Goal: Transaction & Acquisition: Obtain resource

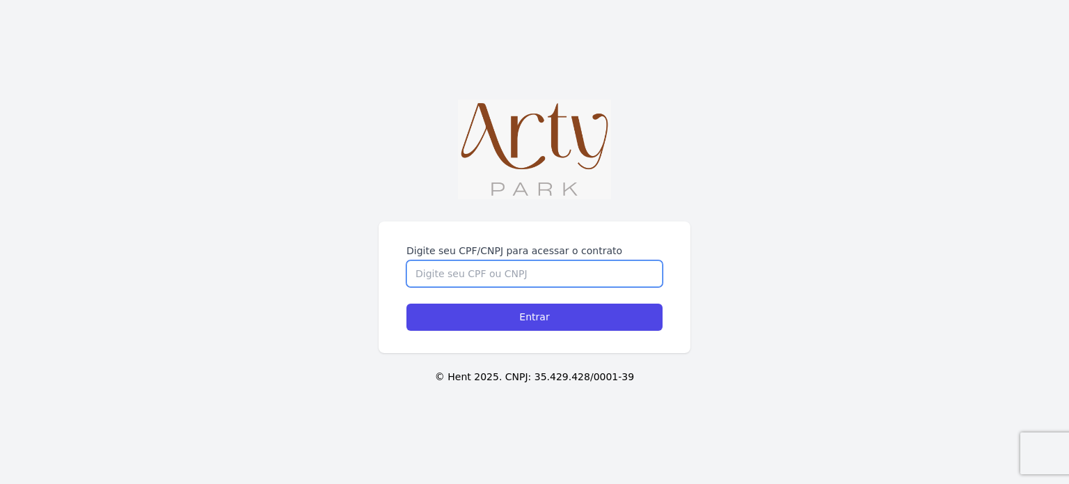
click at [500, 260] on input "Digite seu CPF/CNPJ para acessar o contrato" at bounding box center [534, 273] width 256 height 26
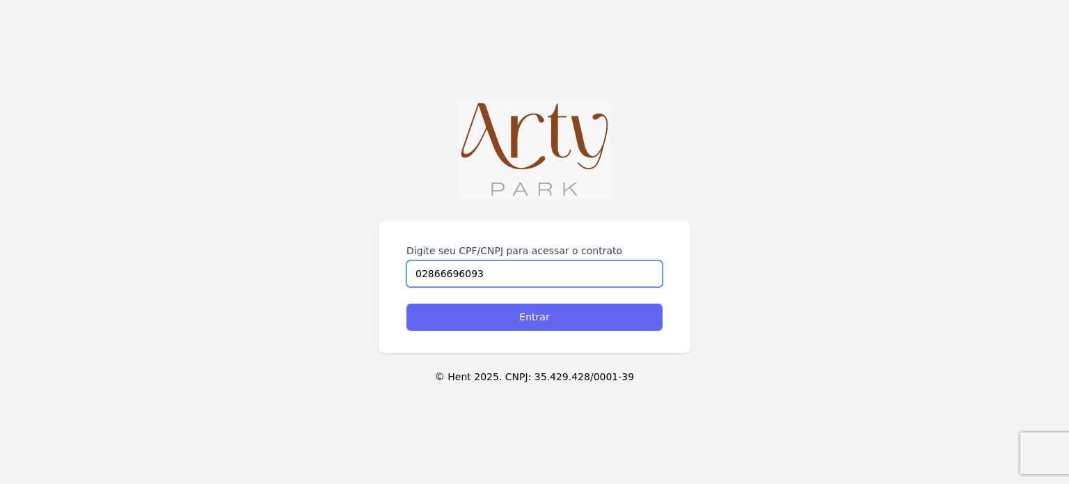
type input "02866696093"
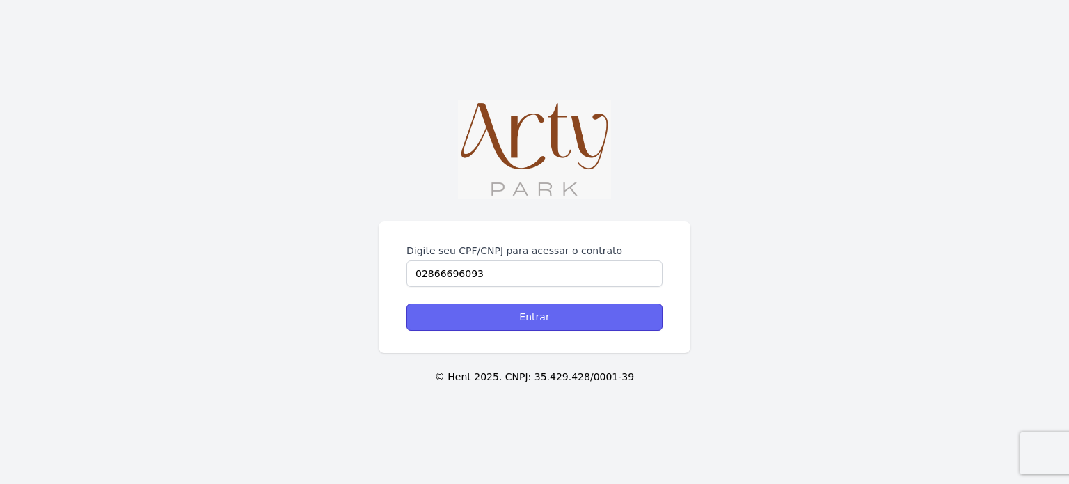
click at [575, 322] on input "Entrar" at bounding box center [534, 316] width 256 height 27
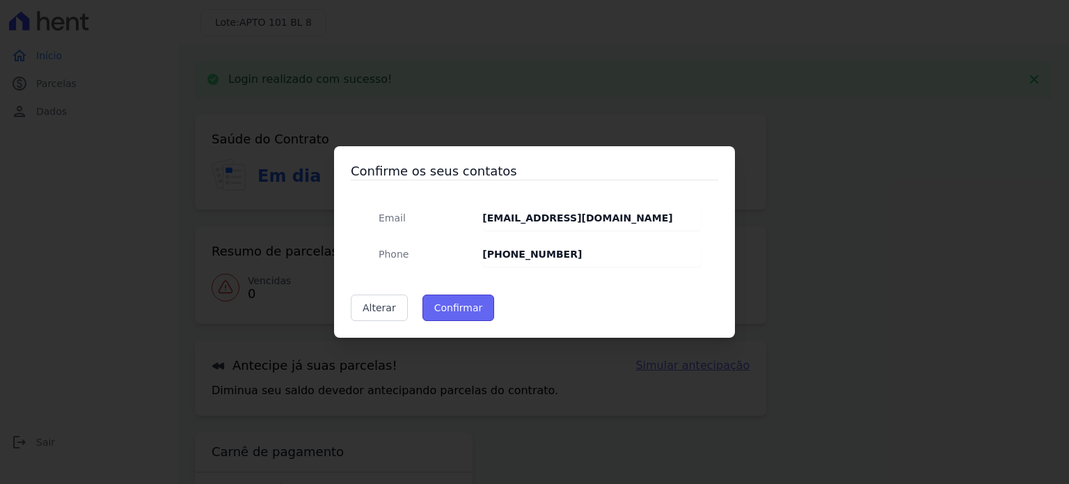
click at [459, 308] on button "Confirmar" at bounding box center [458, 307] width 72 height 26
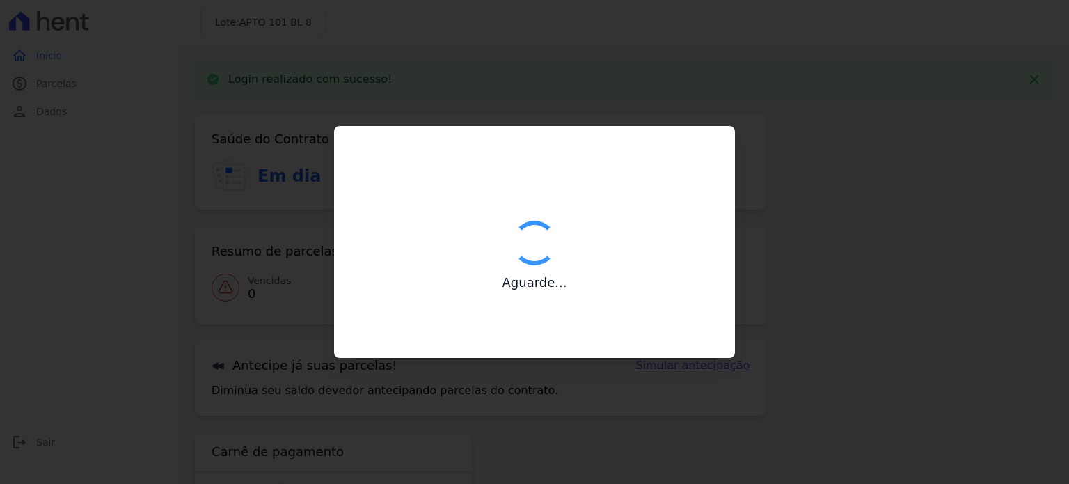
type input "Contatos confirmados com sucesso."
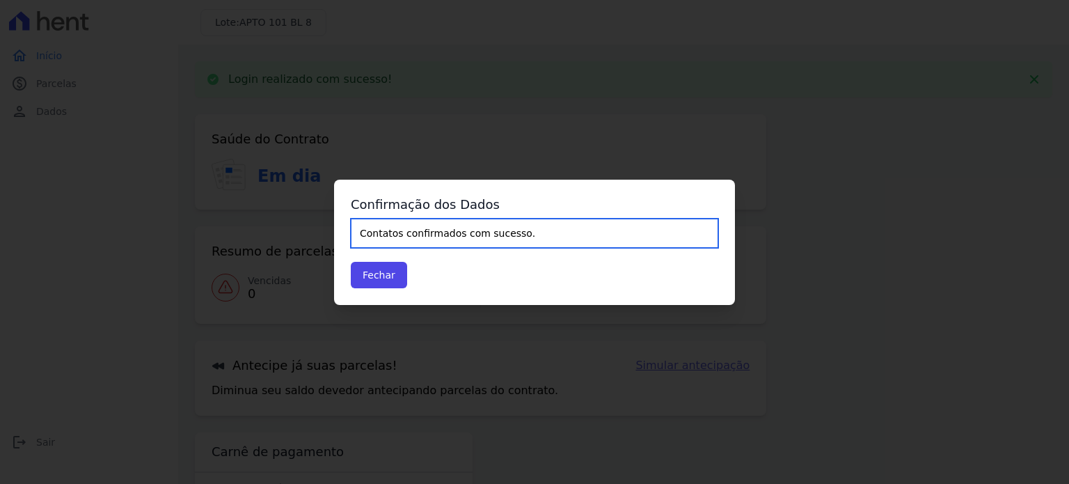
click at [481, 237] on input "Contatos confirmados com sucesso." at bounding box center [534, 232] width 367 height 29
click at [481, 231] on input "Contatos confirmados com sucesso." at bounding box center [534, 232] width 367 height 29
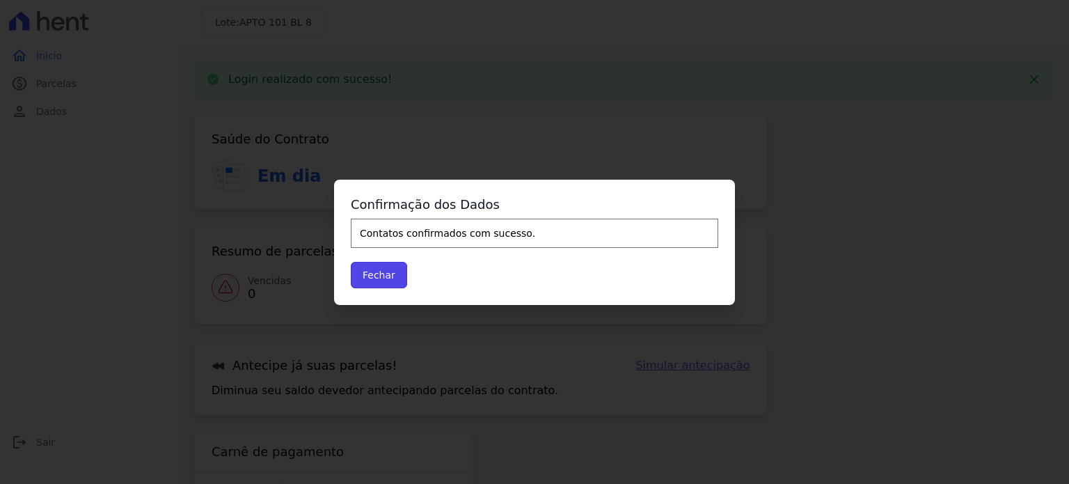
drag, startPoint x: 374, startPoint y: 278, endPoint x: 487, endPoint y: 269, distance: 113.1
click at [374, 279] on button "Fechar" at bounding box center [379, 275] width 56 height 26
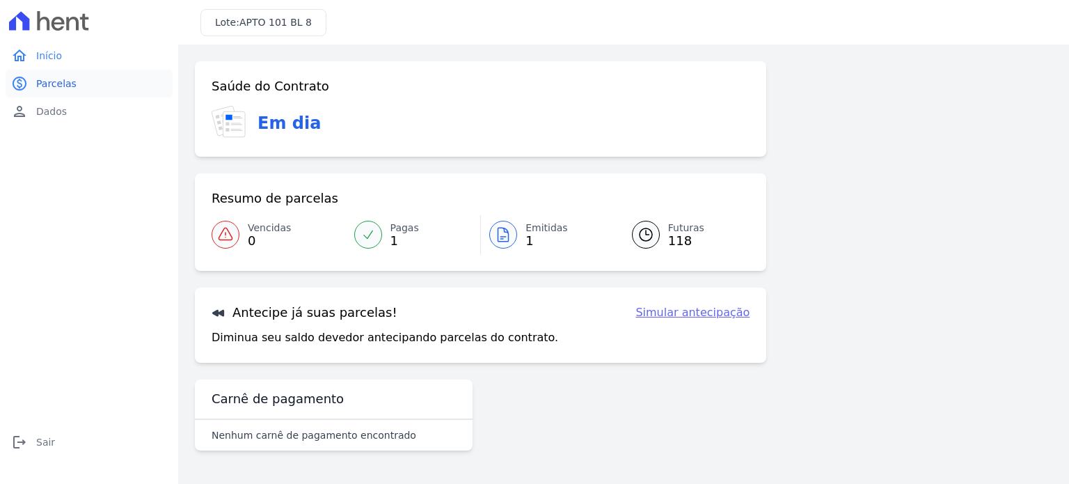
click at [73, 87] on link "paid Parcelas" at bounding box center [89, 84] width 167 height 28
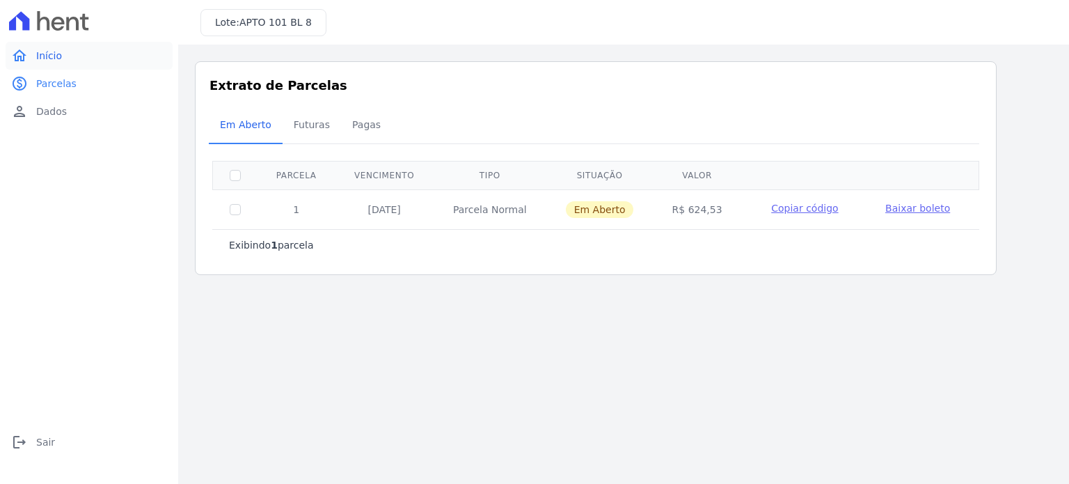
click at [53, 58] on span "Início" at bounding box center [49, 56] width 26 height 14
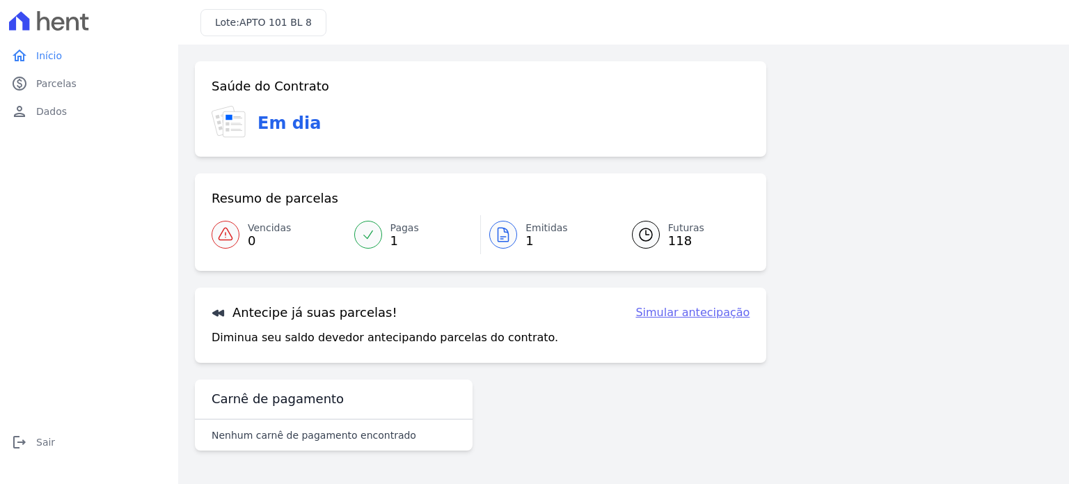
click at [696, 237] on span "118" at bounding box center [686, 240] width 36 height 11
click at [682, 236] on span "118" at bounding box center [686, 240] width 36 height 11
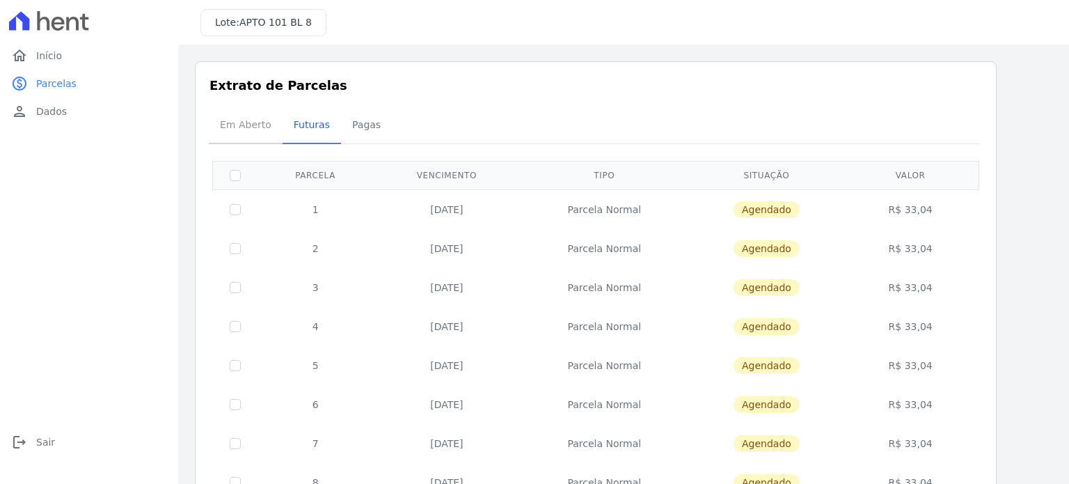
click at [239, 125] on span "Em Aberto" at bounding box center [246, 125] width 68 height 28
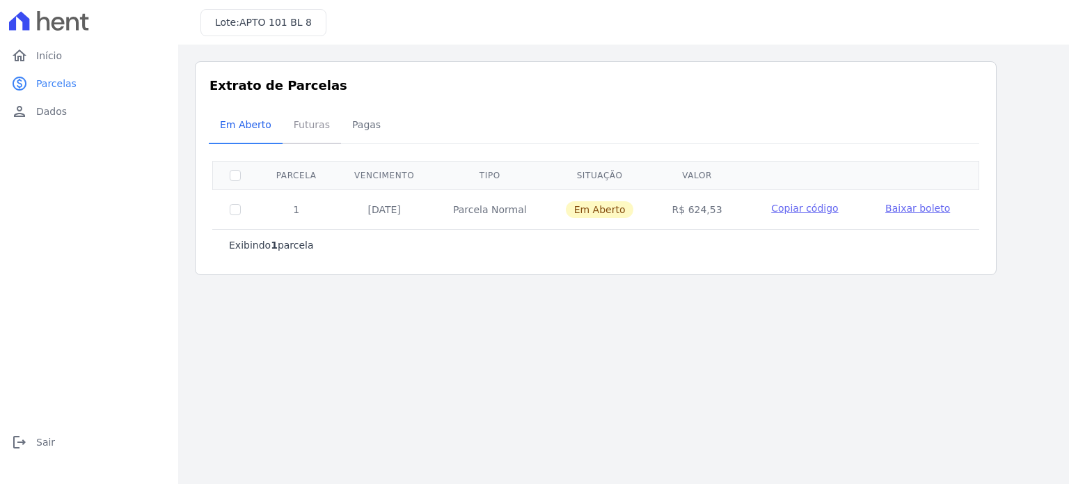
click at [304, 121] on span "Futuras" at bounding box center [311, 125] width 53 height 28
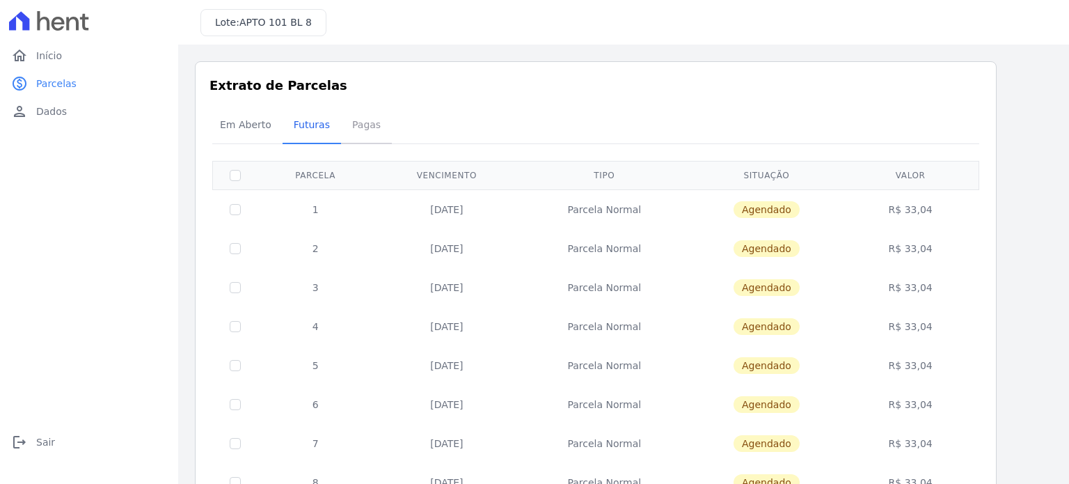
click at [360, 124] on span "Pagas" at bounding box center [366, 125] width 45 height 28
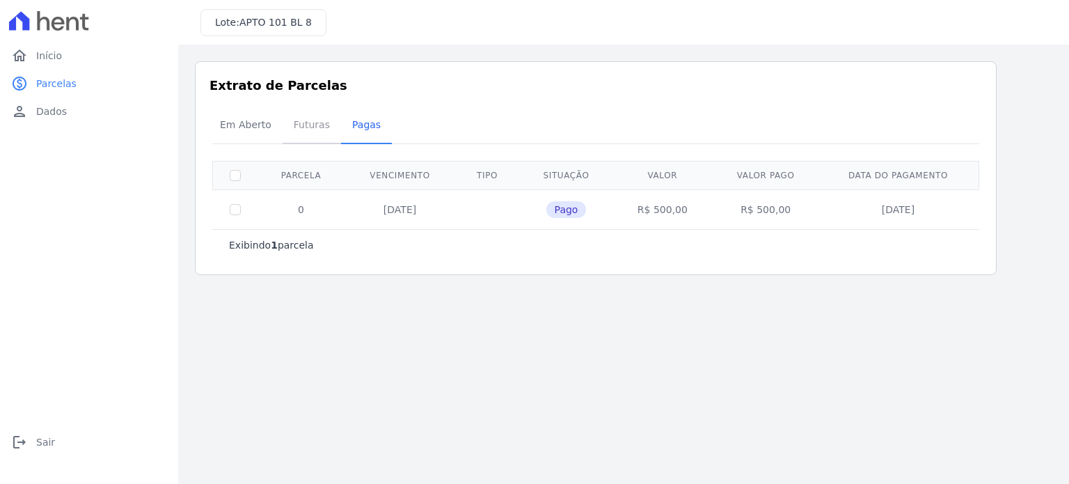
click at [312, 127] on span "Futuras" at bounding box center [311, 125] width 53 height 28
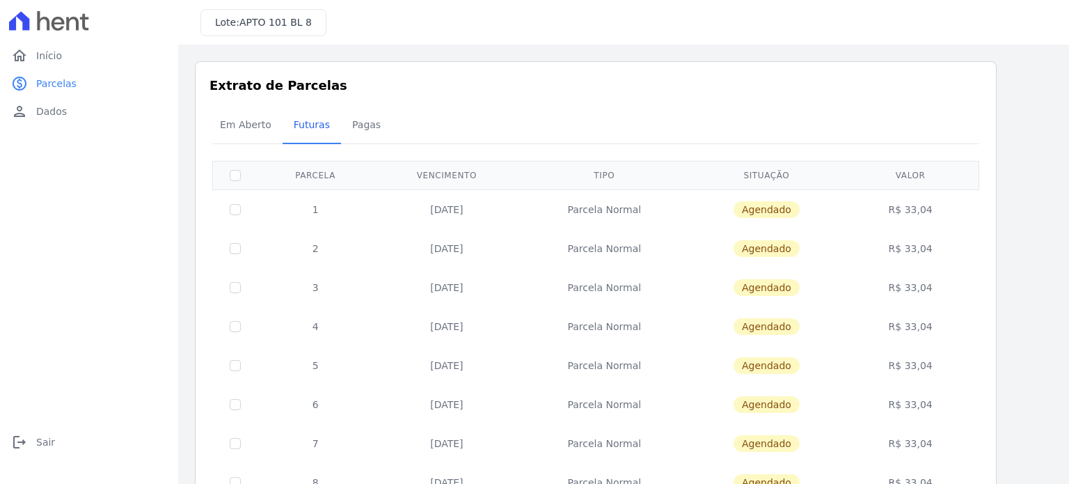
scroll to position [93, 0]
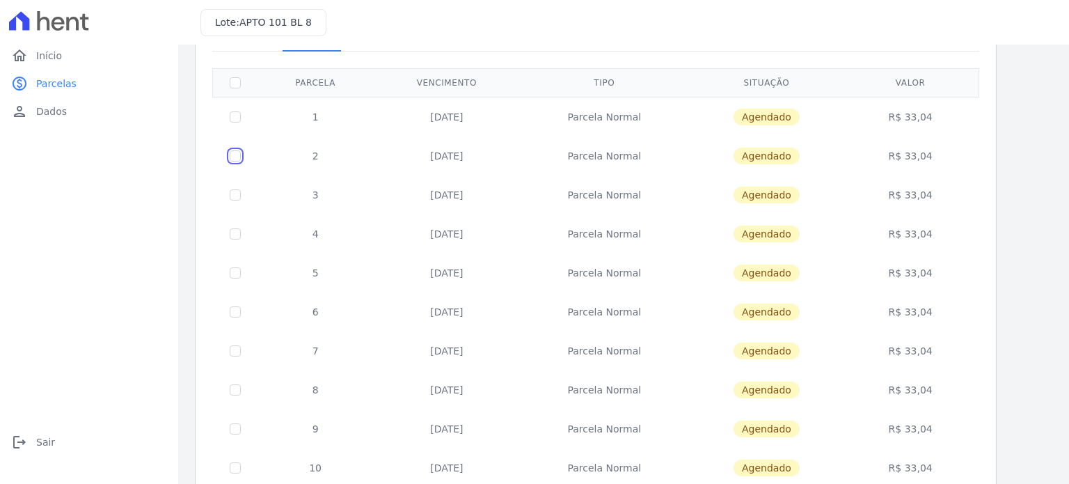
click at [233, 155] on input "checkbox" at bounding box center [235, 155] width 11 height 11
checkbox input "true"
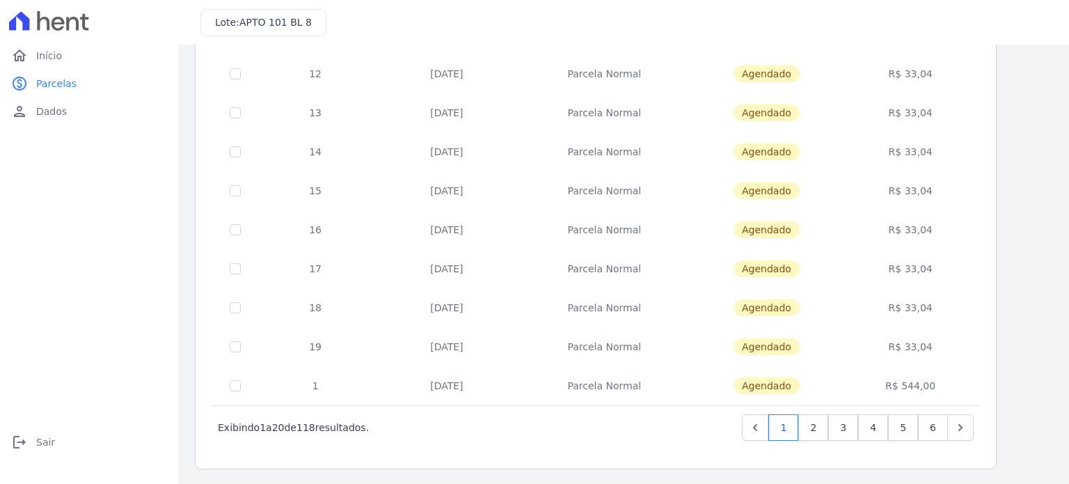
scroll to position [0, 0]
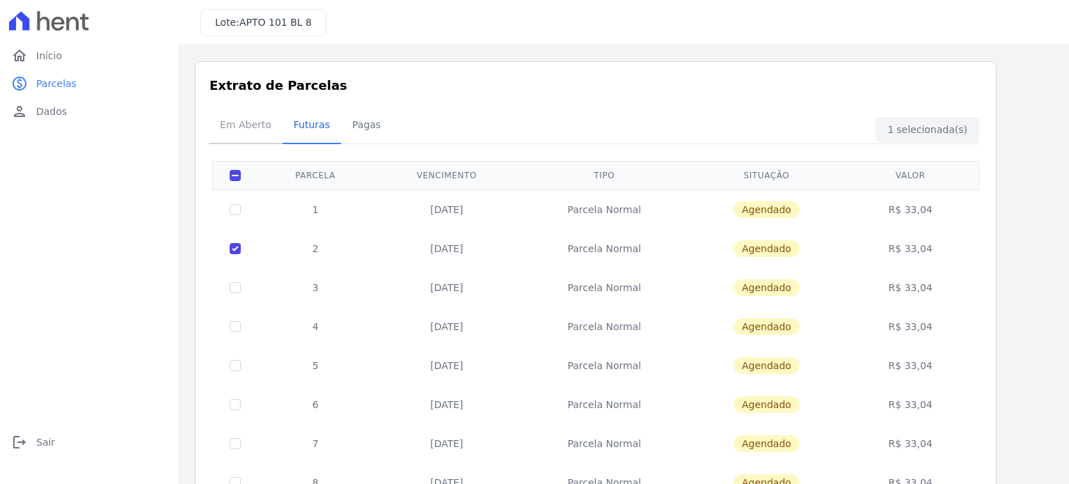
click at [244, 128] on span "Em Aberto" at bounding box center [246, 125] width 68 height 28
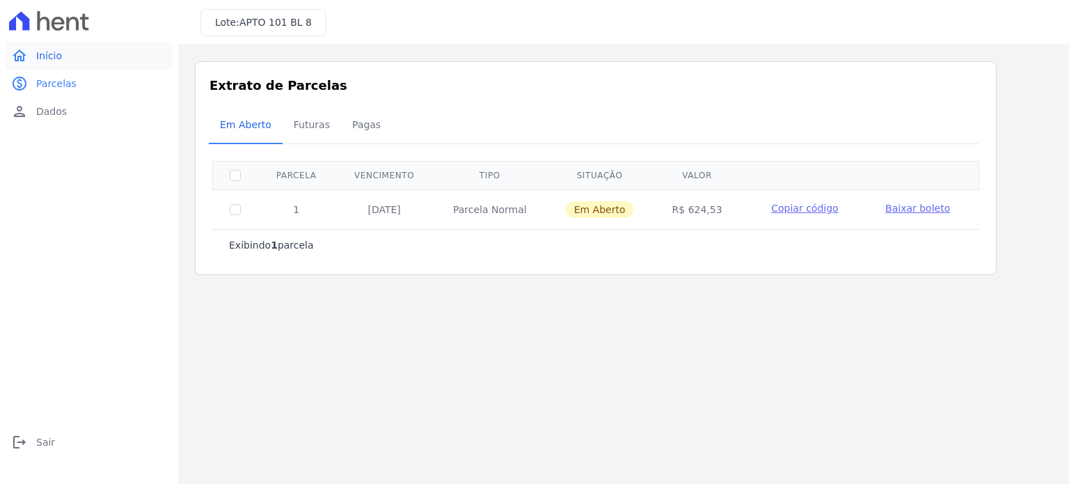
click at [43, 50] on span "Início" at bounding box center [49, 56] width 26 height 14
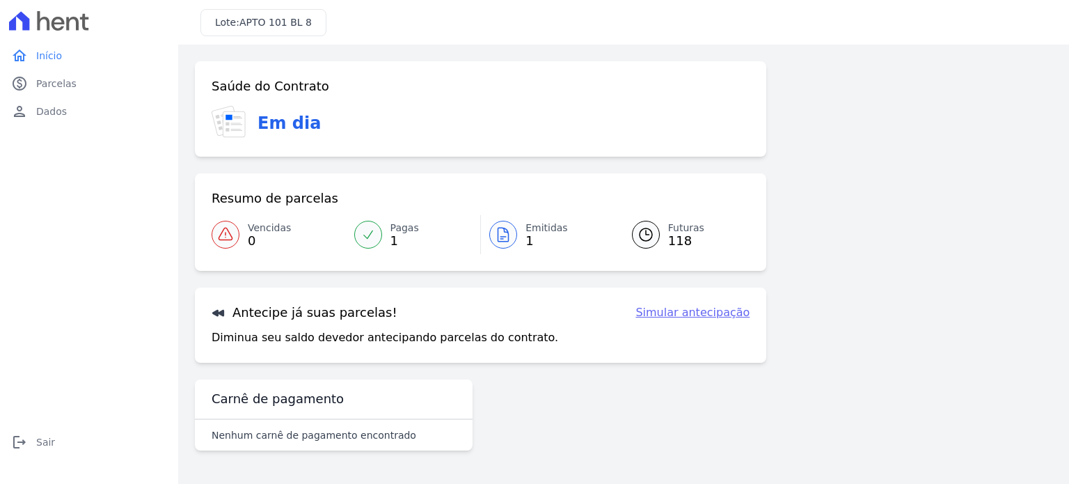
click at [507, 229] on icon at bounding box center [503, 234] width 17 height 17
click at [683, 312] on link "Simular antecipação" at bounding box center [692, 312] width 114 height 17
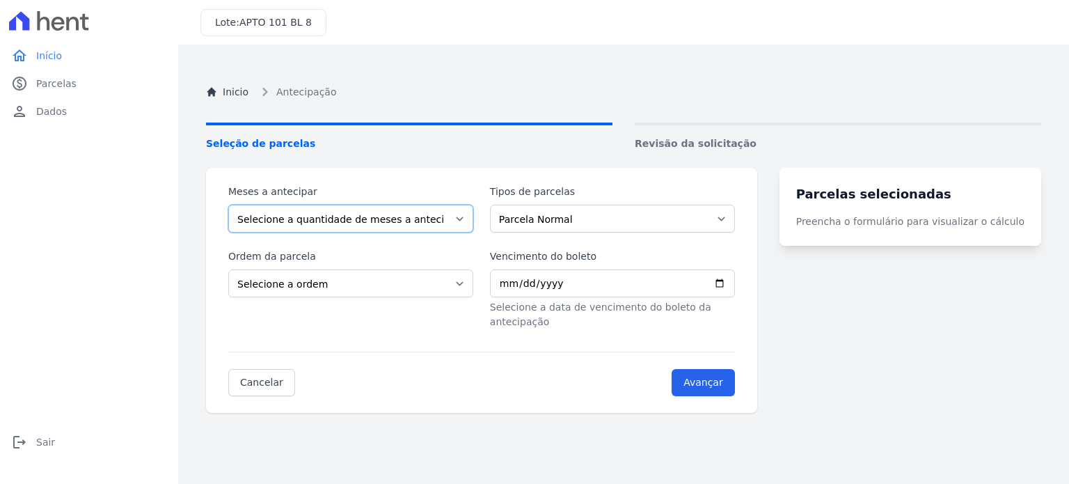
click at [425, 225] on select "Selecione a quantidade de meses a antecipar 1 2 3 4 5 6 7 8 9 10 11 12 13 14 15…" at bounding box center [350, 219] width 245 height 28
select select "6"
click at [228, 205] on select "Selecione a quantidade de meses a antecipar 1 2 3 4 5 6 7 8 9 10 11 12 13 14 15…" at bounding box center [350, 219] width 245 height 28
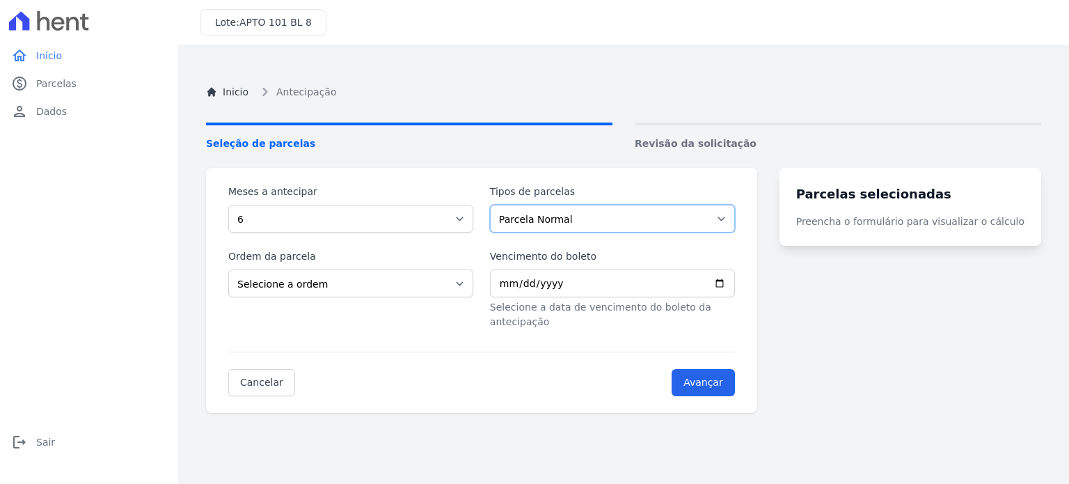
click at [582, 223] on select "Parcela Normal" at bounding box center [612, 219] width 245 height 28
click at [497, 205] on select "Parcela Normal" at bounding box center [612, 219] width 245 height 28
click at [422, 277] on select "Selecione a ordem Últimas parcelas Primeiras parcelas" at bounding box center [350, 283] width 245 height 28
select select "beginning"
click at [228, 269] on select "Selecione a ordem Últimas parcelas Primeiras parcelas" at bounding box center [350, 283] width 245 height 28
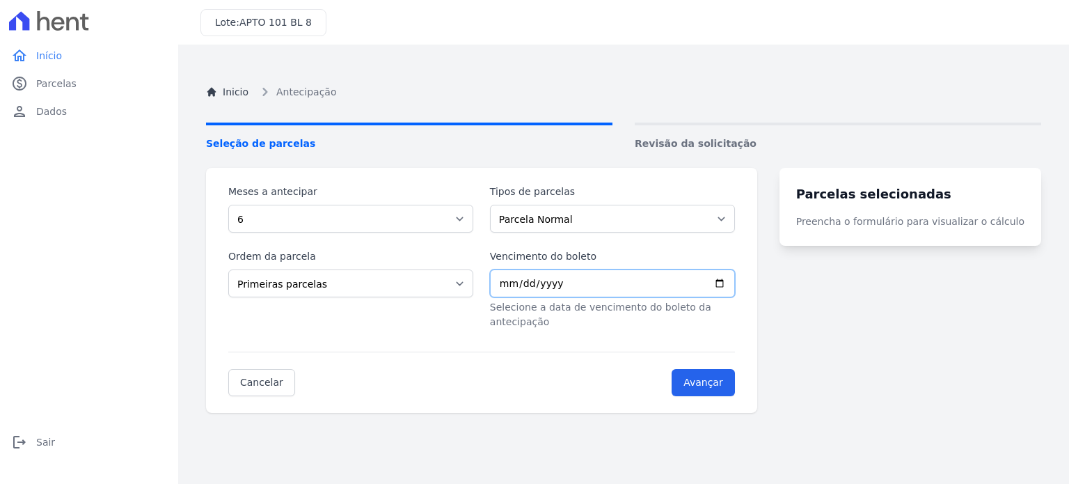
click at [631, 282] on input "Vencimento do boleto" at bounding box center [612, 283] width 245 height 28
click at [548, 281] on input "Vencimento do boleto" at bounding box center [612, 283] width 245 height 28
click at [511, 289] on input "Vencimento do boleto" at bounding box center [612, 283] width 245 height 28
click at [727, 282] on input "Vencimento do boleto" at bounding box center [612, 283] width 245 height 28
type input "2025-09-30"
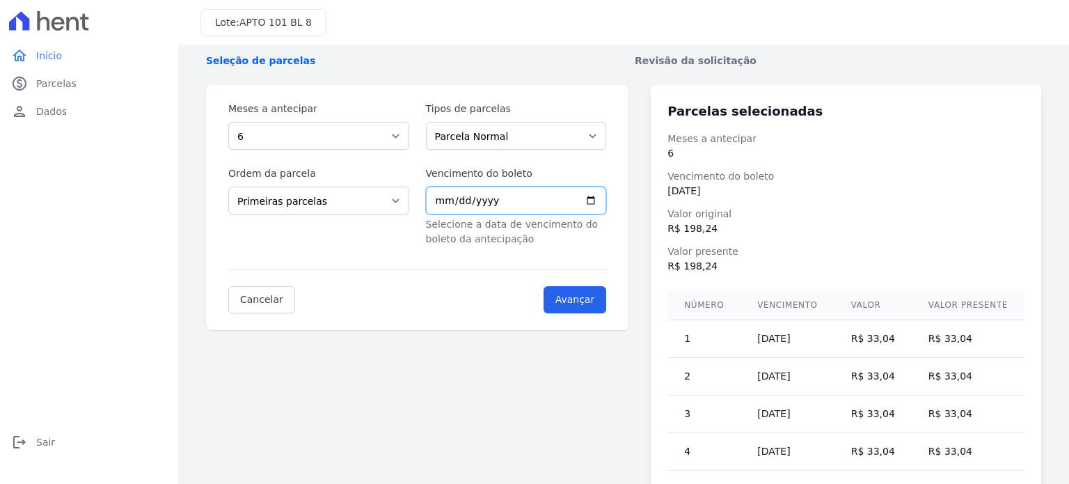
scroll to position [13, 0]
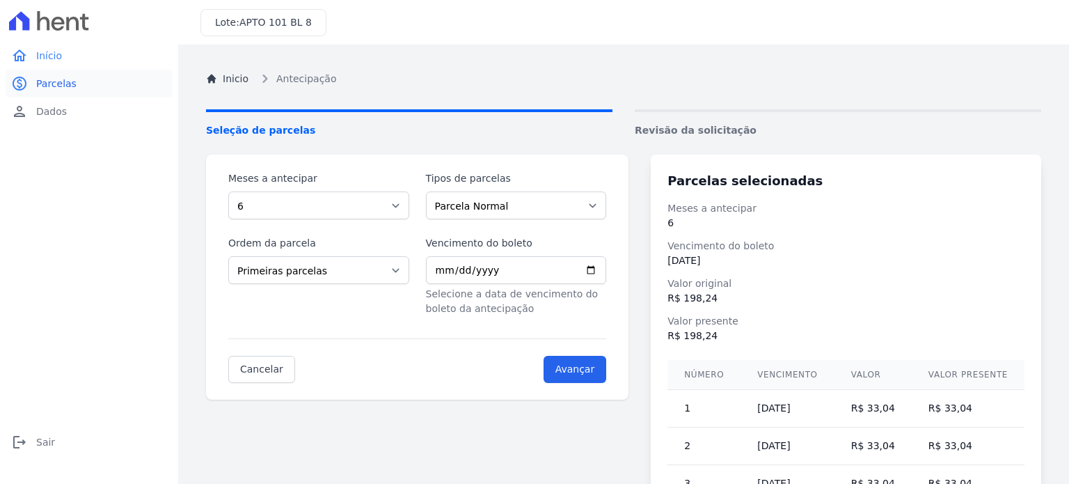
click at [69, 78] on span "Parcelas" at bounding box center [56, 84] width 40 height 14
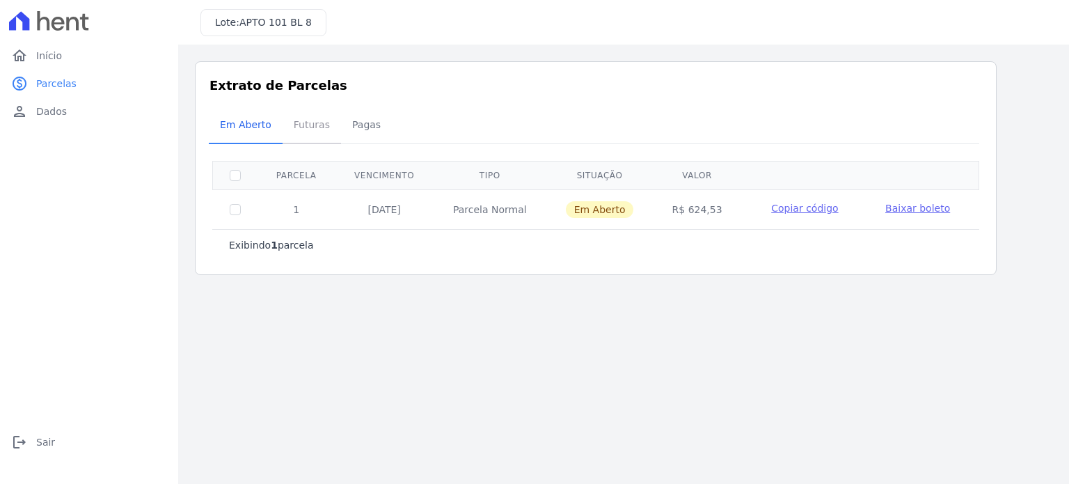
click at [306, 122] on span "Futuras" at bounding box center [311, 125] width 53 height 28
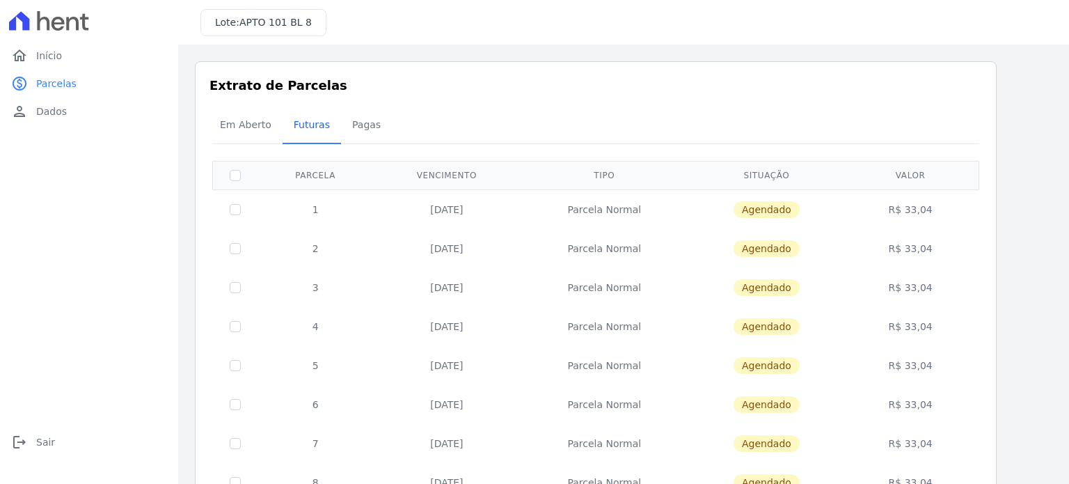
click at [783, 204] on span "Agendado" at bounding box center [766, 209] width 66 height 17
click at [778, 207] on span "Agendado" at bounding box center [766, 209] width 66 height 17
click at [781, 205] on span "Agendado" at bounding box center [766, 209] width 66 height 17
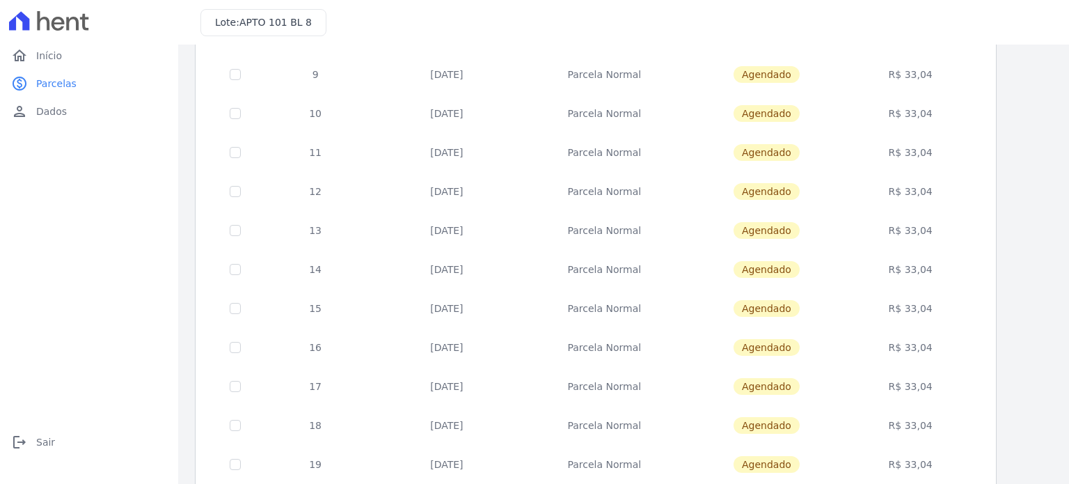
scroll to position [564, 0]
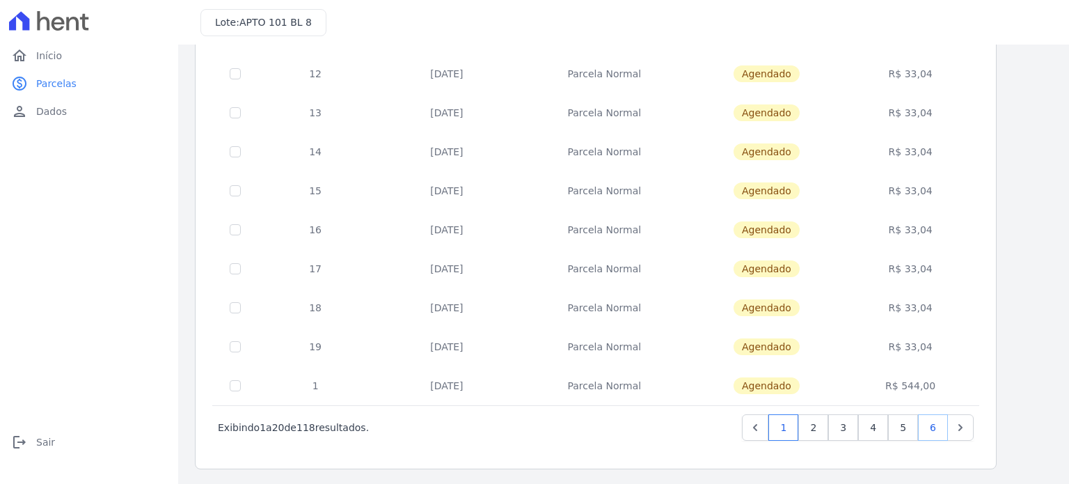
click at [932, 427] on link "6" at bounding box center [933, 427] width 30 height 26
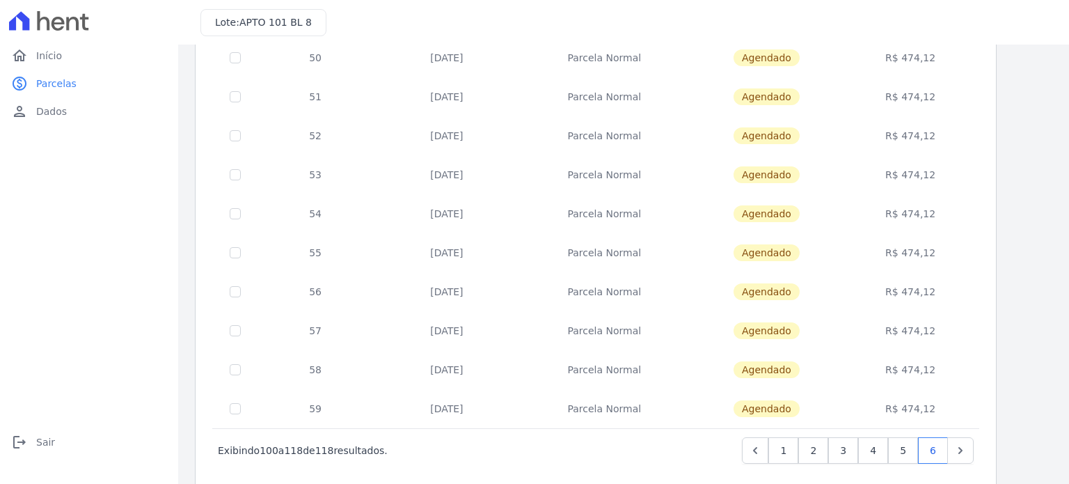
scroll to position [486, 0]
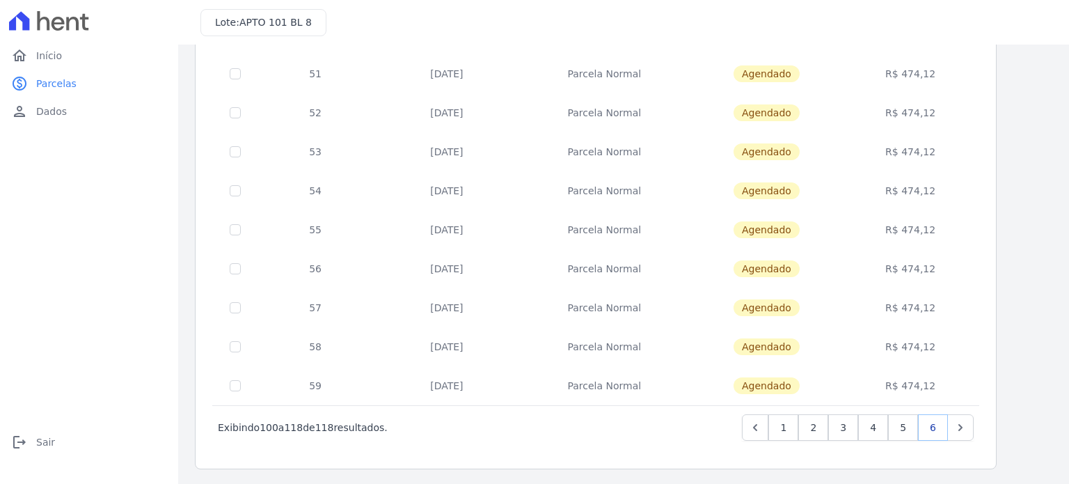
click at [934, 424] on link "6" at bounding box center [933, 427] width 30 height 26
click at [964, 426] on icon "Next" at bounding box center [960, 427] width 14 height 14
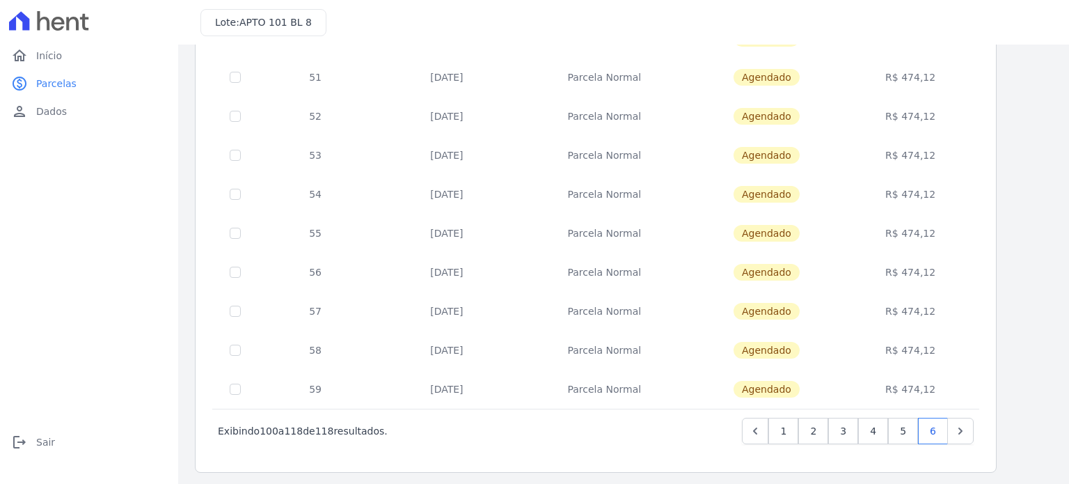
scroll to position [486, 0]
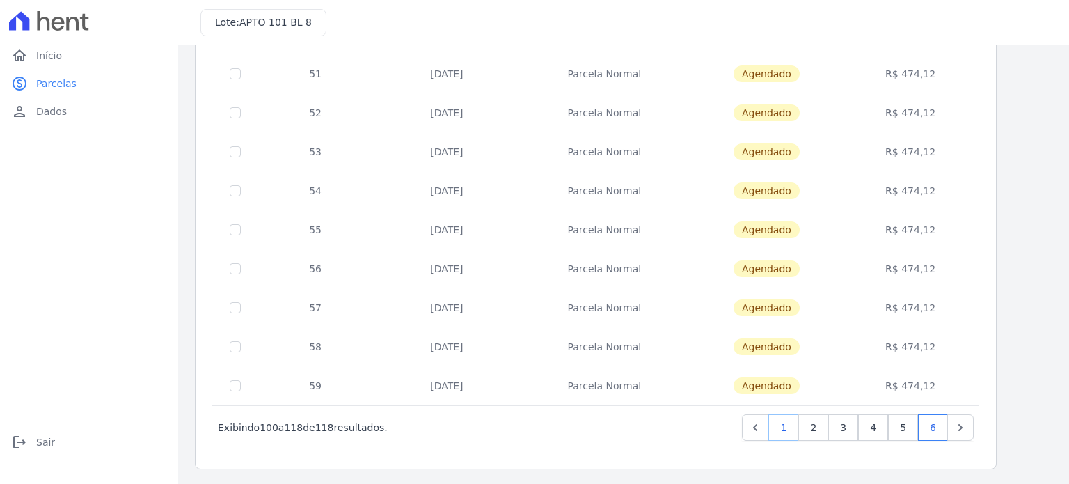
click at [797, 425] on link "1" at bounding box center [783, 427] width 30 height 26
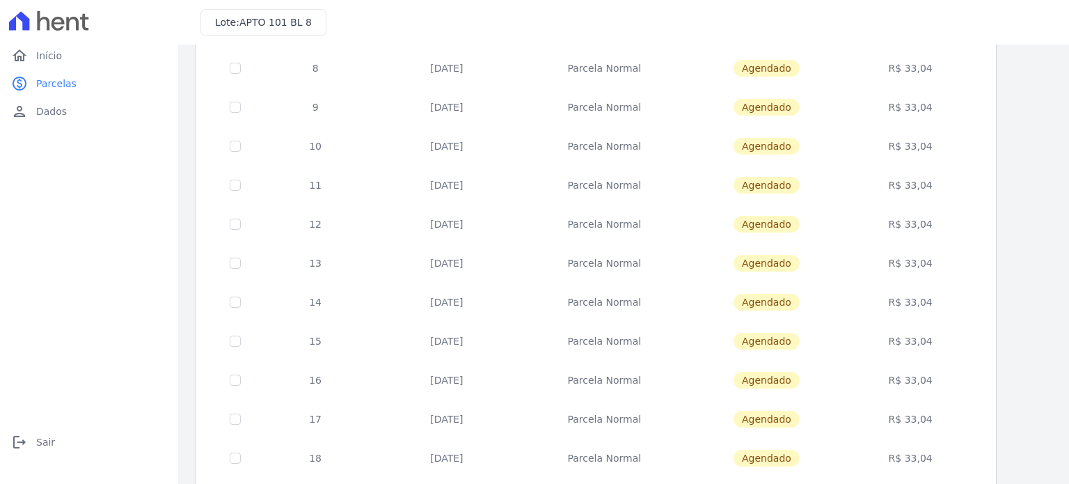
scroll to position [564, 0]
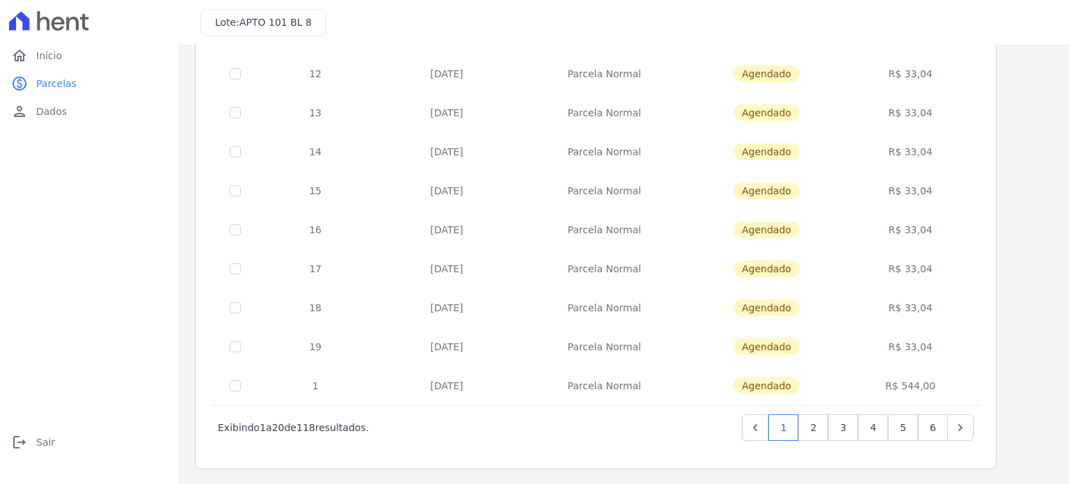
click at [950, 381] on td "R$ 544,00" at bounding box center [910, 385] width 131 height 39
